Goal: Task Accomplishment & Management: Use online tool/utility

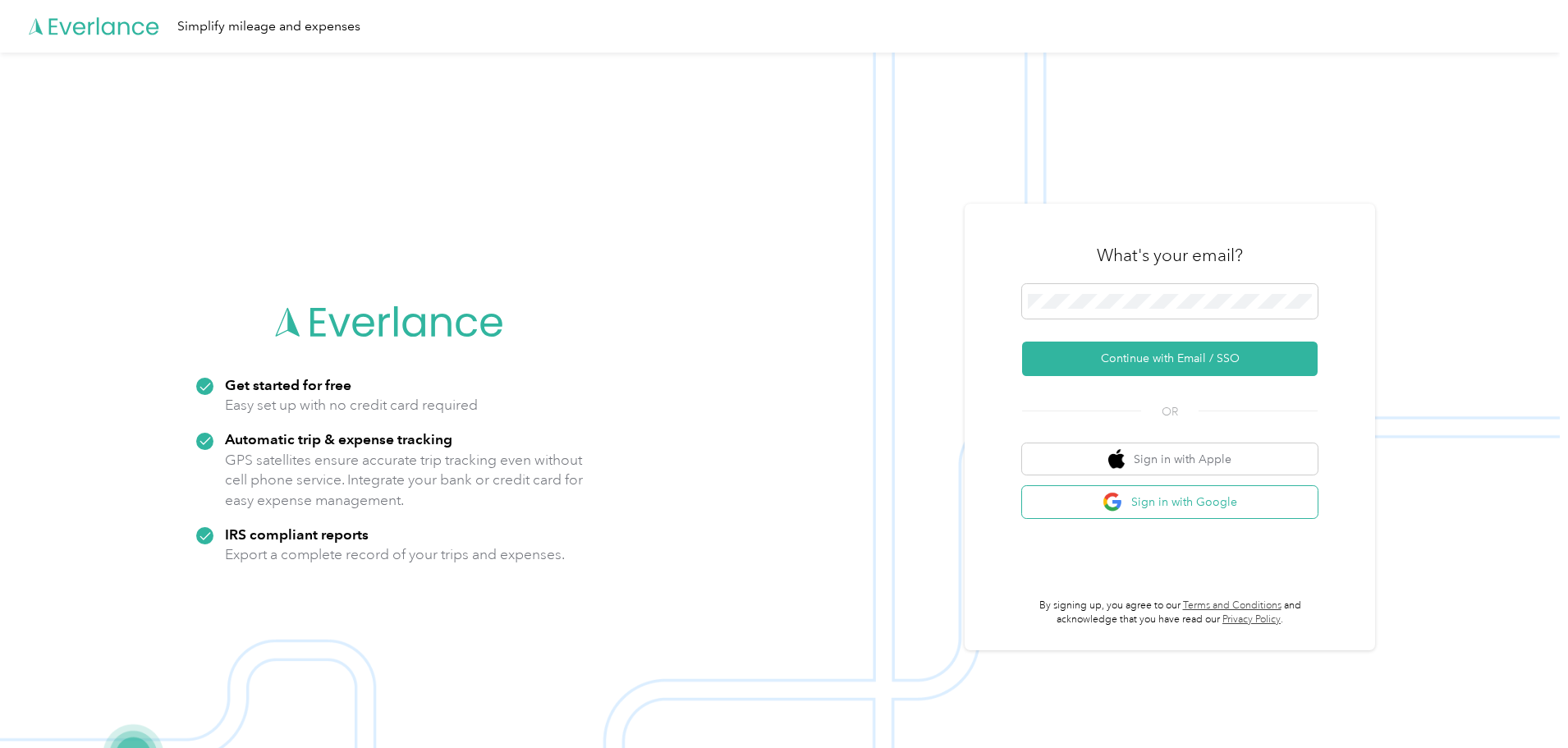
click at [1181, 507] on button "Sign in with Google" at bounding box center [1169, 502] width 295 height 32
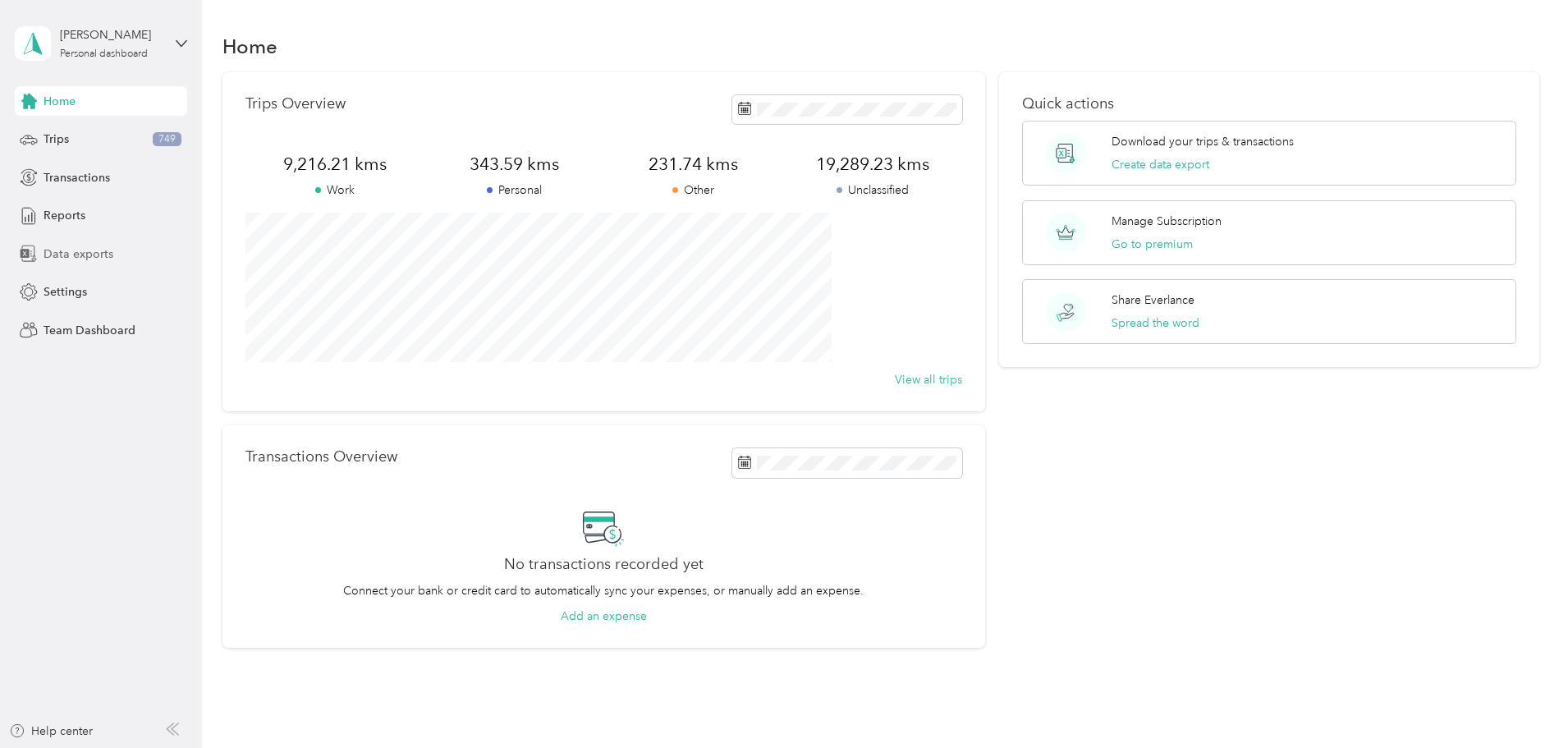
click at [89, 255] on span "Data exports" at bounding box center [79, 254] width 70 height 17
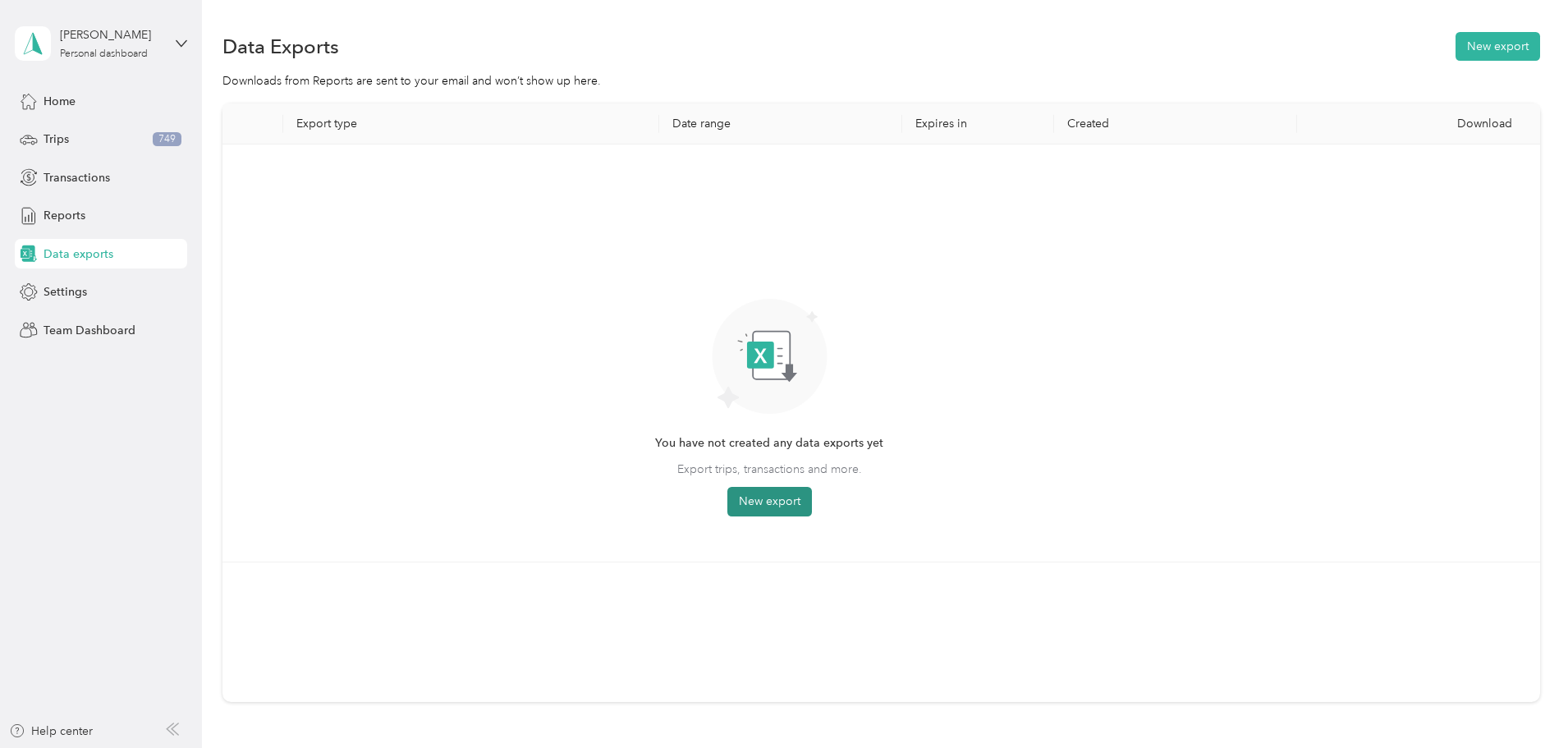
click at [811, 508] on button "New export" at bounding box center [769, 501] width 84 height 29
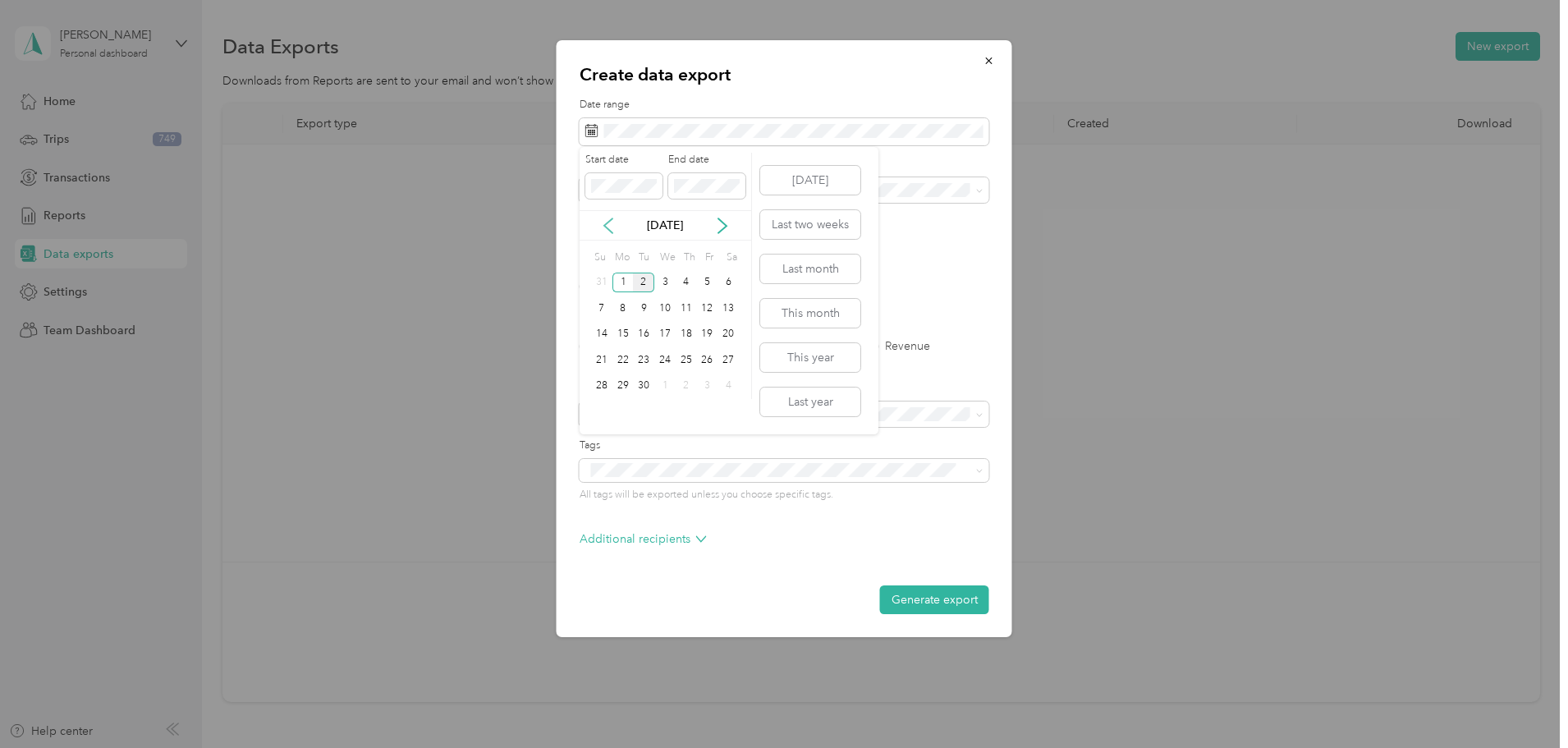
click at [611, 221] on icon at bounding box center [608, 225] width 16 height 16
click at [726, 365] on div "23" at bounding box center [728, 360] width 22 height 21
click at [713, 384] on div "29" at bounding box center [707, 386] width 22 height 21
click at [708, 289] on label "PDF" at bounding box center [718, 286] width 40 height 11
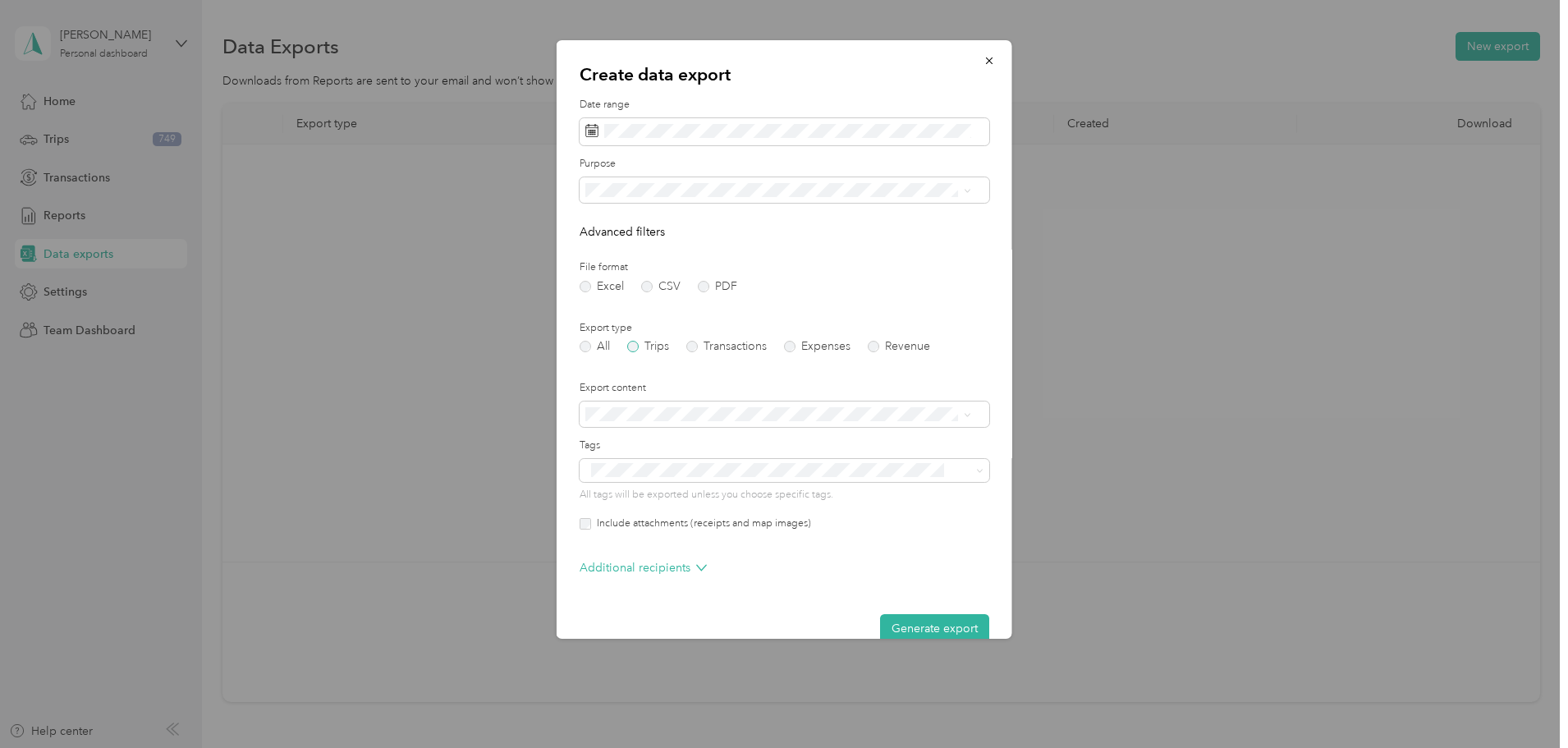
click at [633, 346] on label "Trips" at bounding box center [648, 347] width 42 height 11
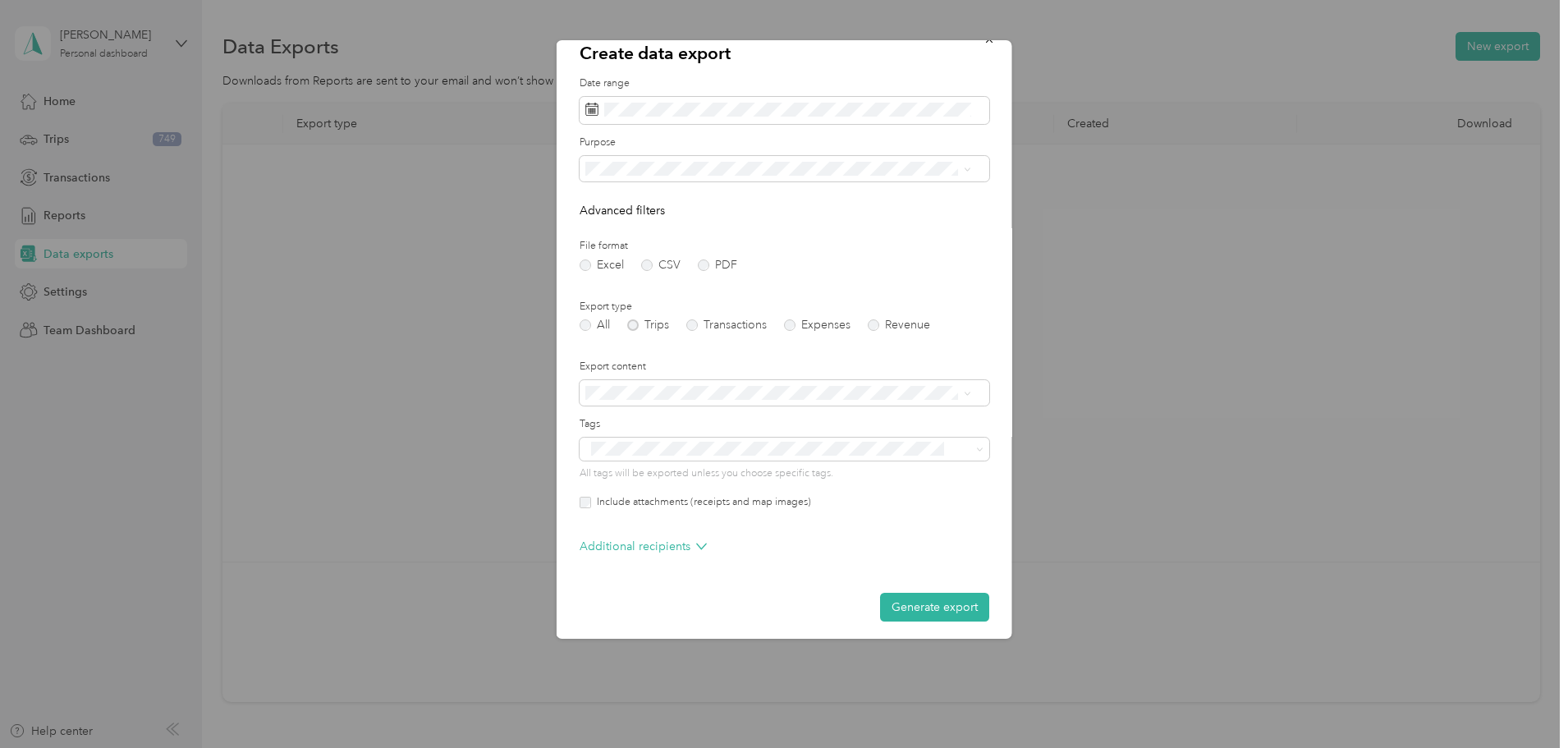
scroll to position [27, 0]
click at [903, 594] on button "Generate export" at bounding box center [934, 601] width 109 height 28
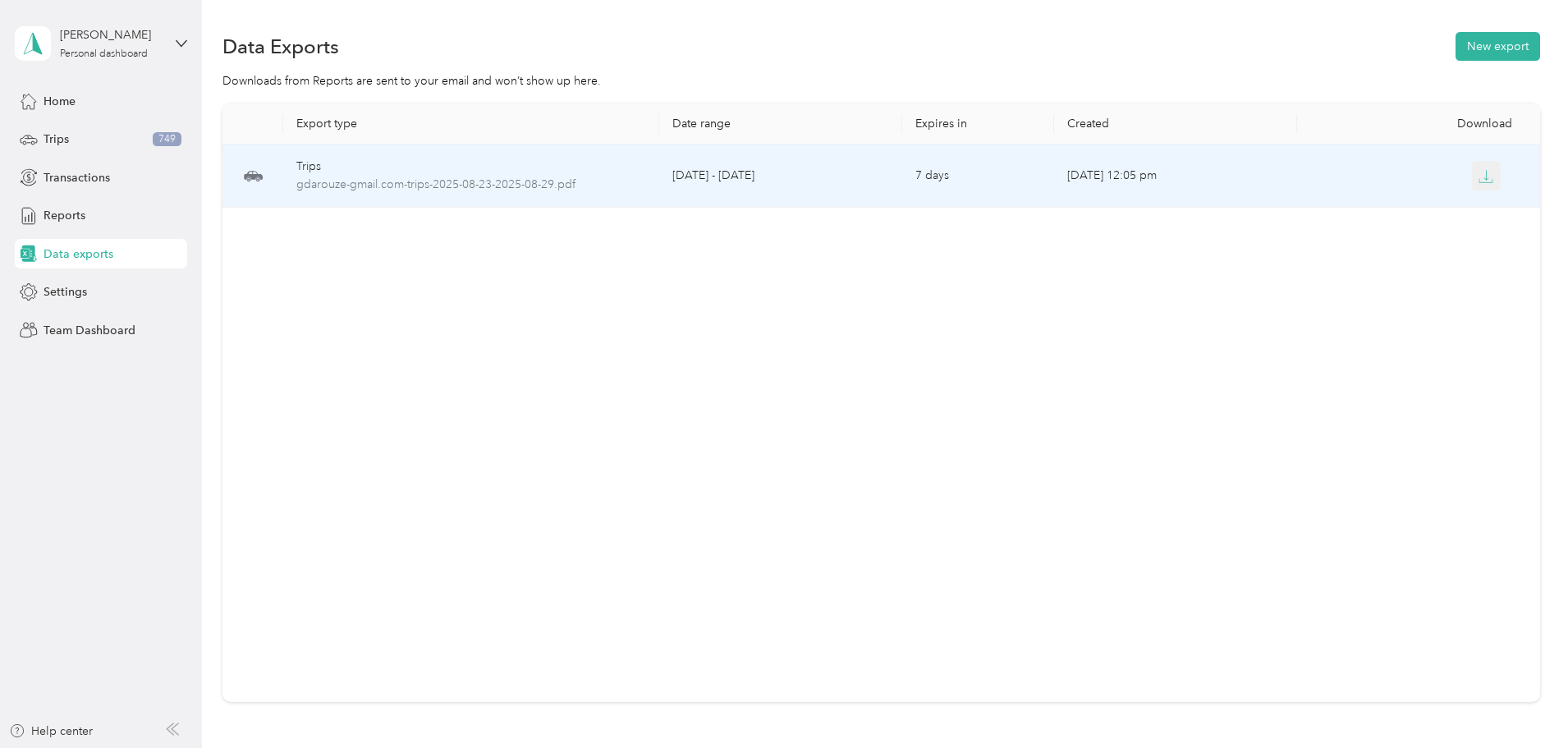
click at [1478, 177] on icon "button" at bounding box center [1486, 177] width 15 height 15
